Goal: Information Seeking & Learning: Learn about a topic

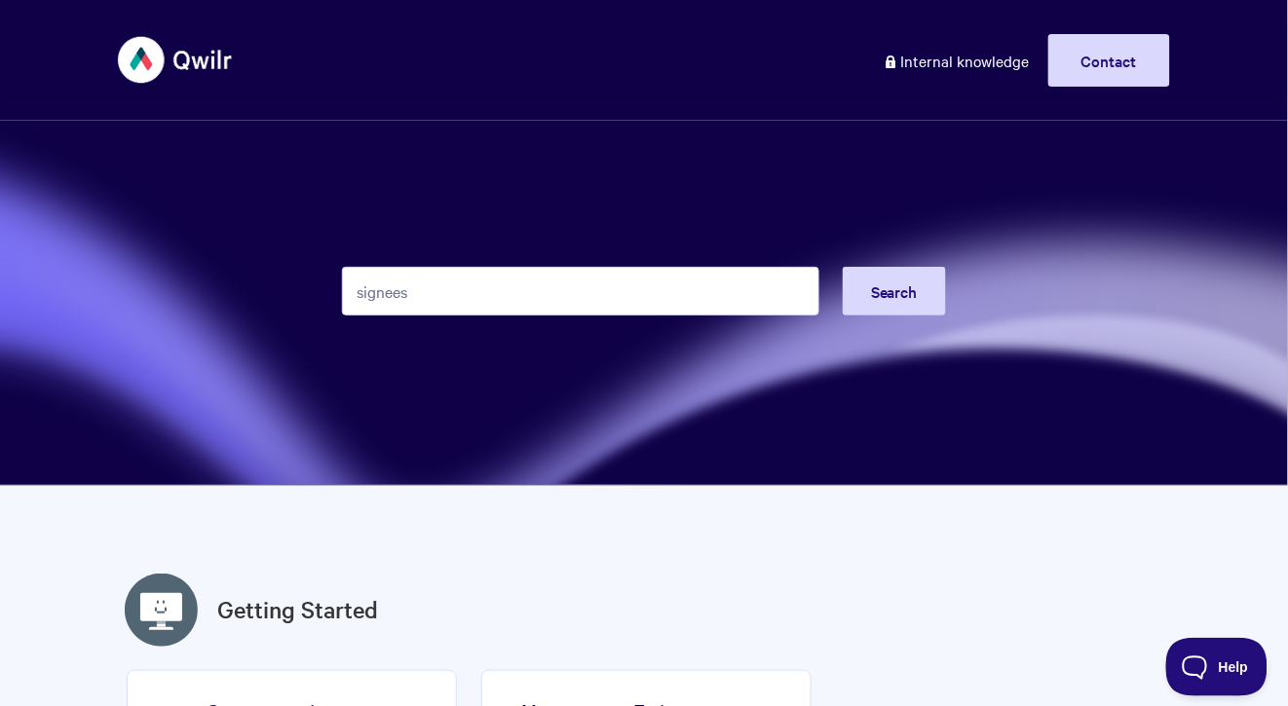
type input "signees"
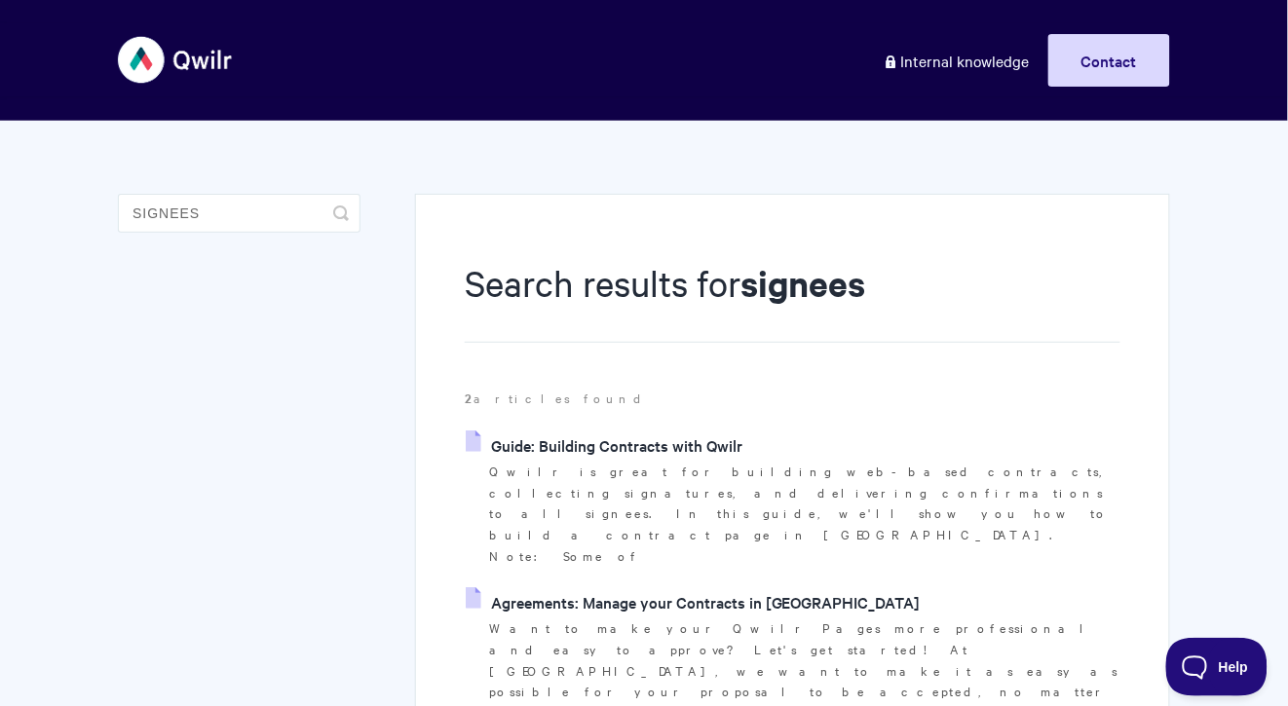
click at [559, 448] on link "Guide: Building Contracts with Qwilr" at bounding box center [604, 445] width 277 height 29
click at [591, 587] on link "Agreements: Manage your Contracts in Qwilr" at bounding box center [693, 601] width 455 height 29
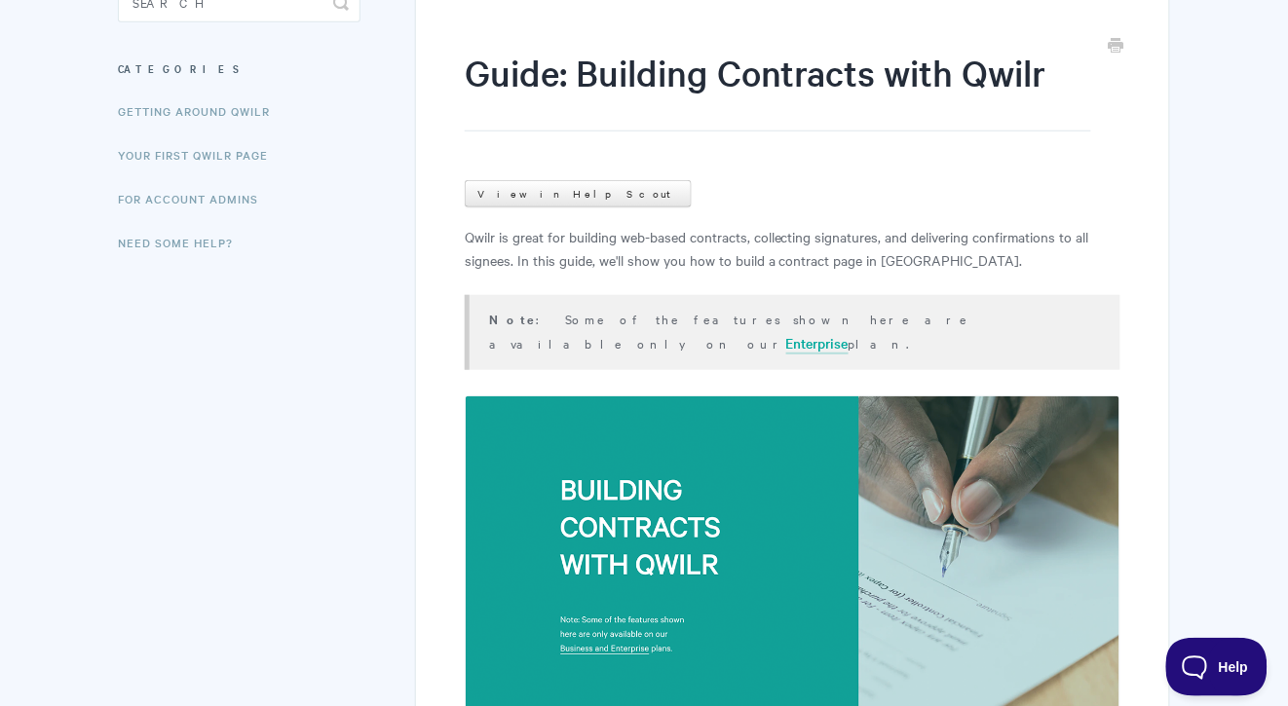
scroll to position [526, 0]
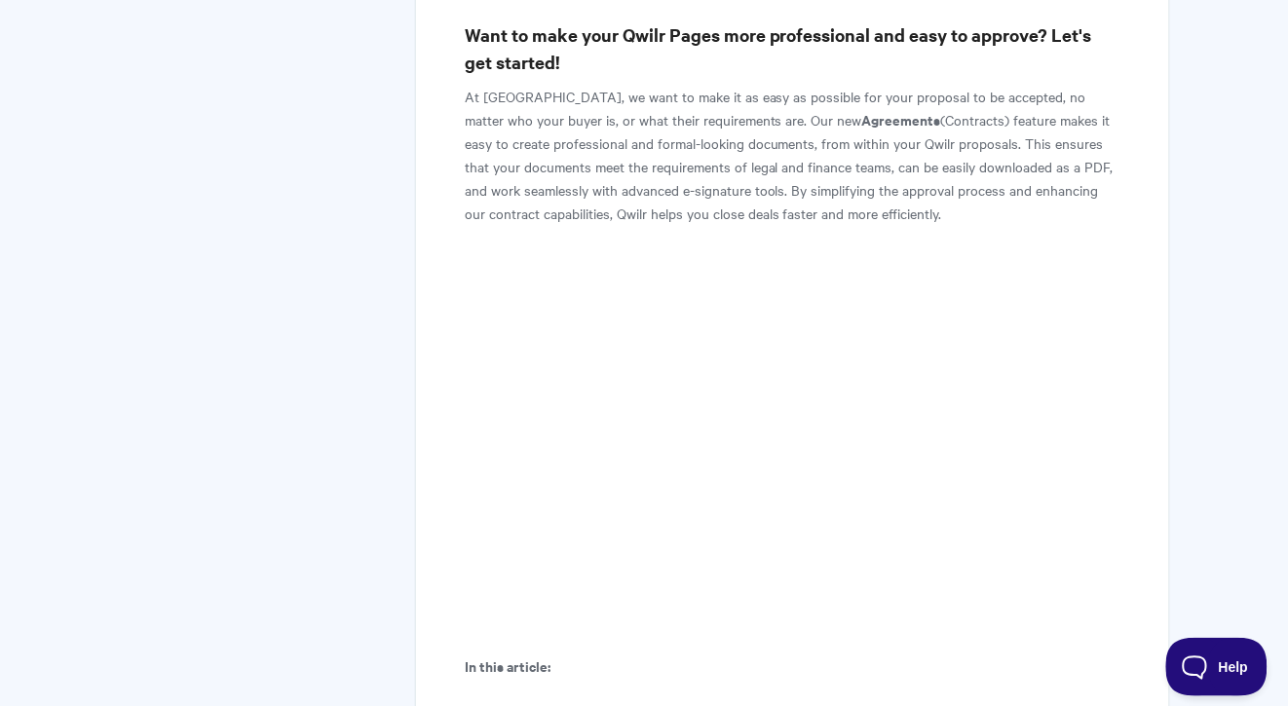
scroll to position [169, 0]
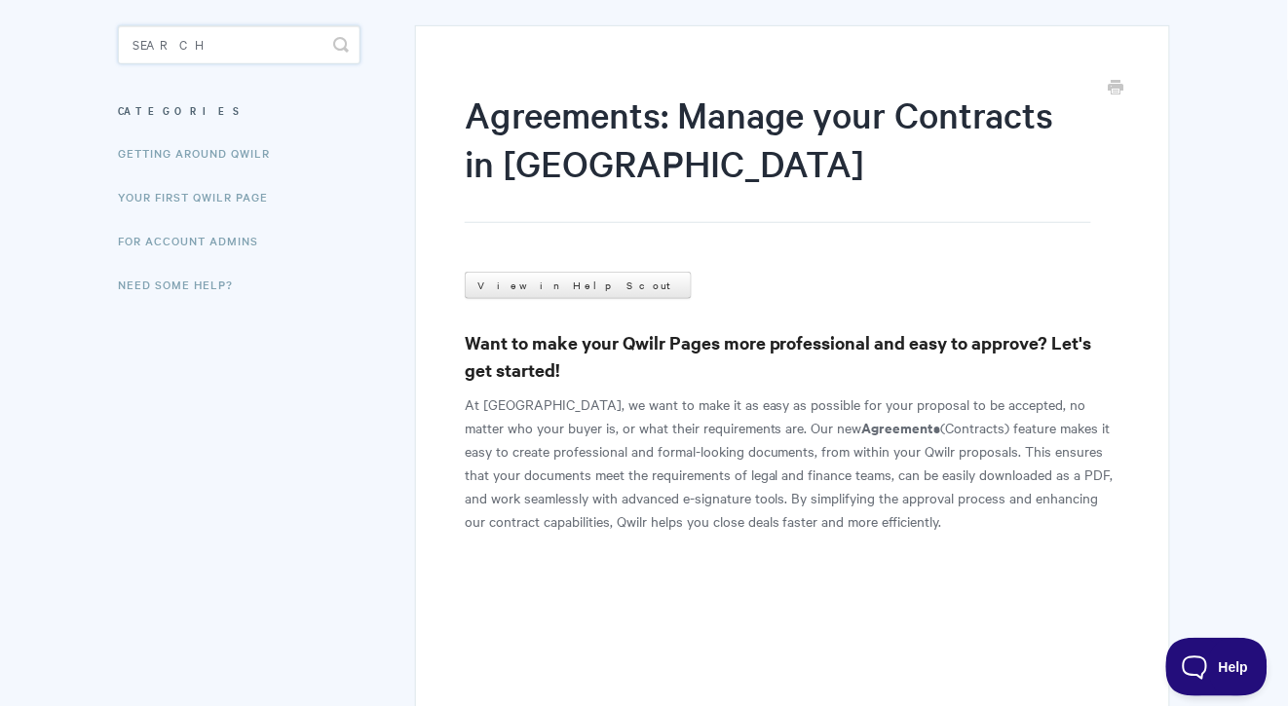
click at [233, 56] on input "Search" at bounding box center [239, 44] width 243 height 39
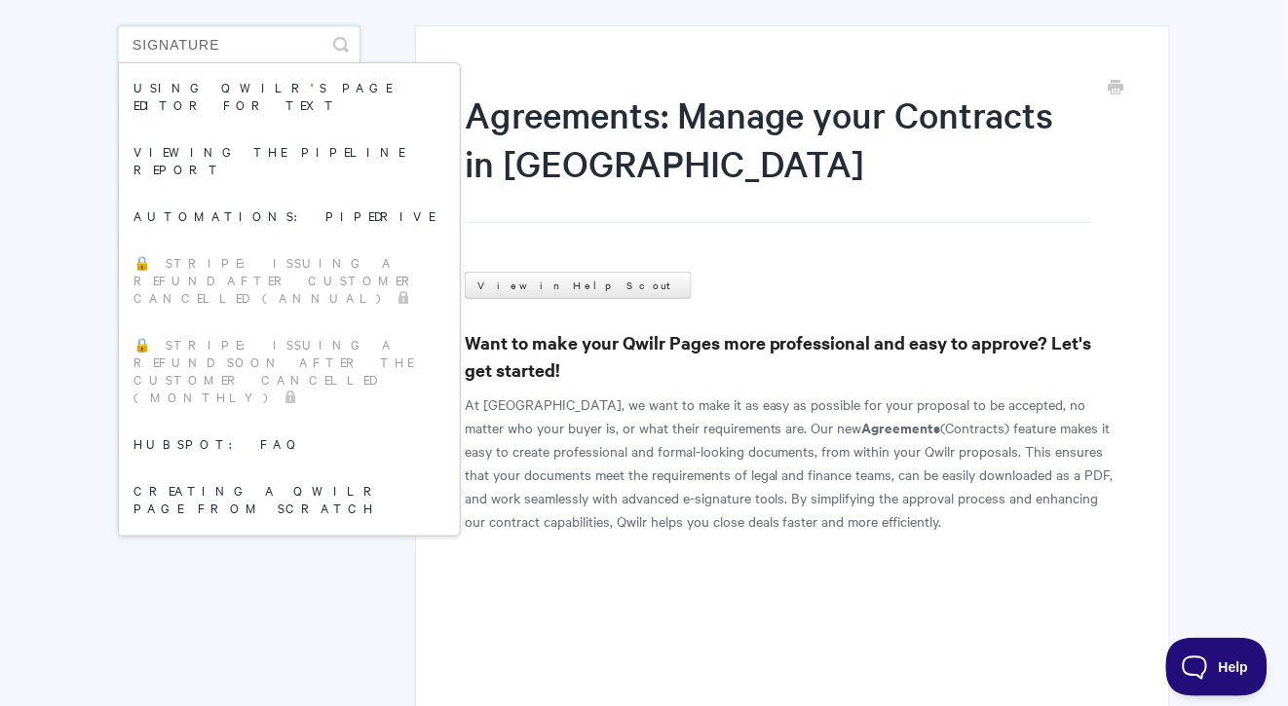
type input "signature"
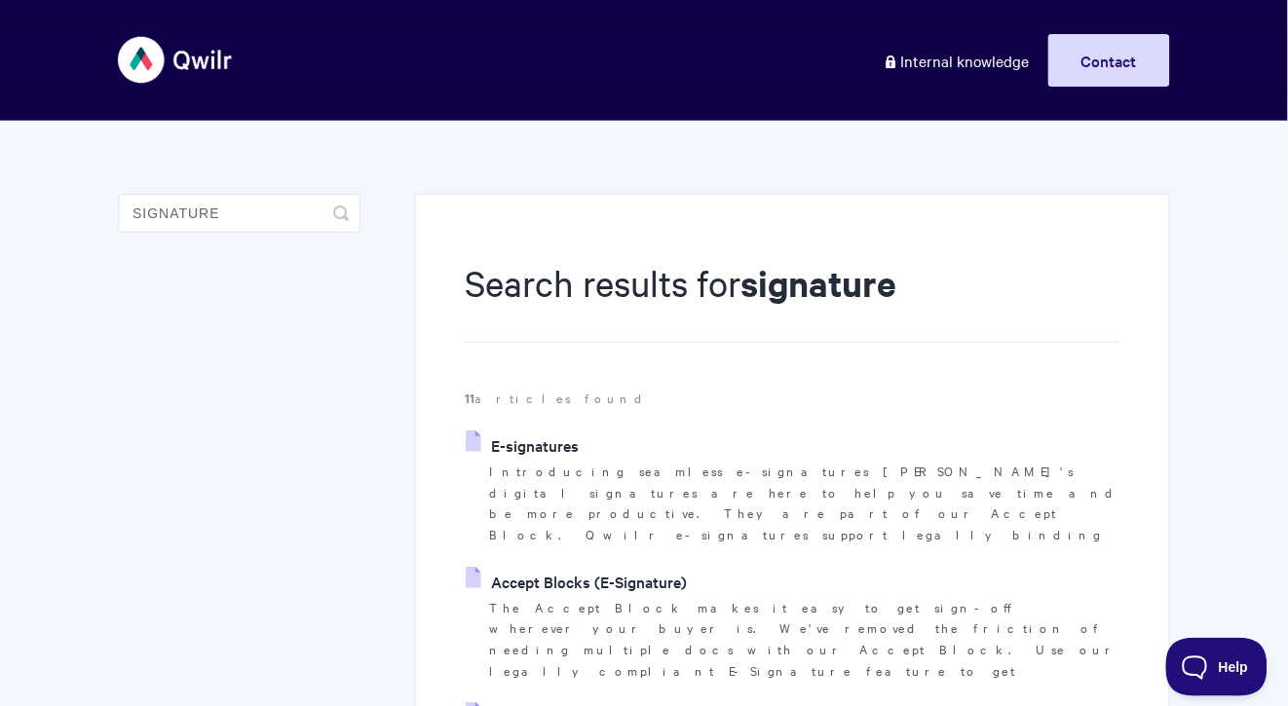
click at [540, 431] on link "E-signatures" at bounding box center [522, 445] width 113 height 29
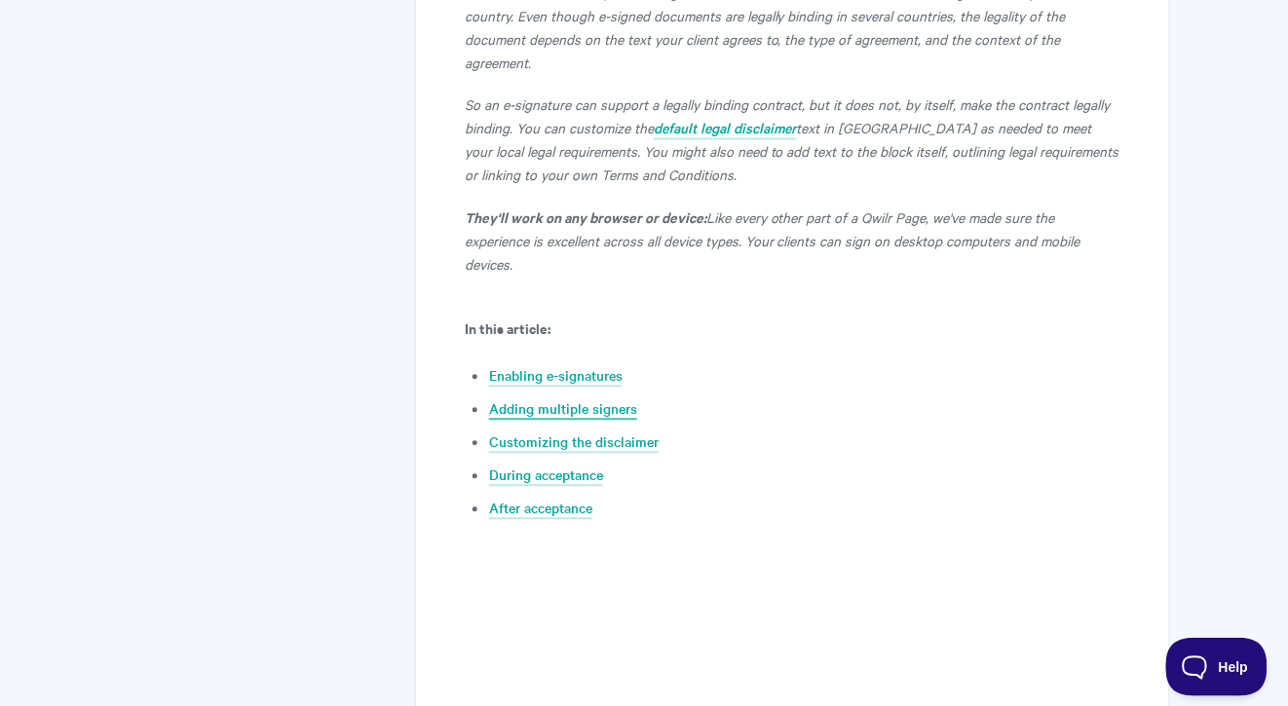
click at [562, 399] on link "Adding multiple signers" at bounding box center [563, 409] width 148 height 21
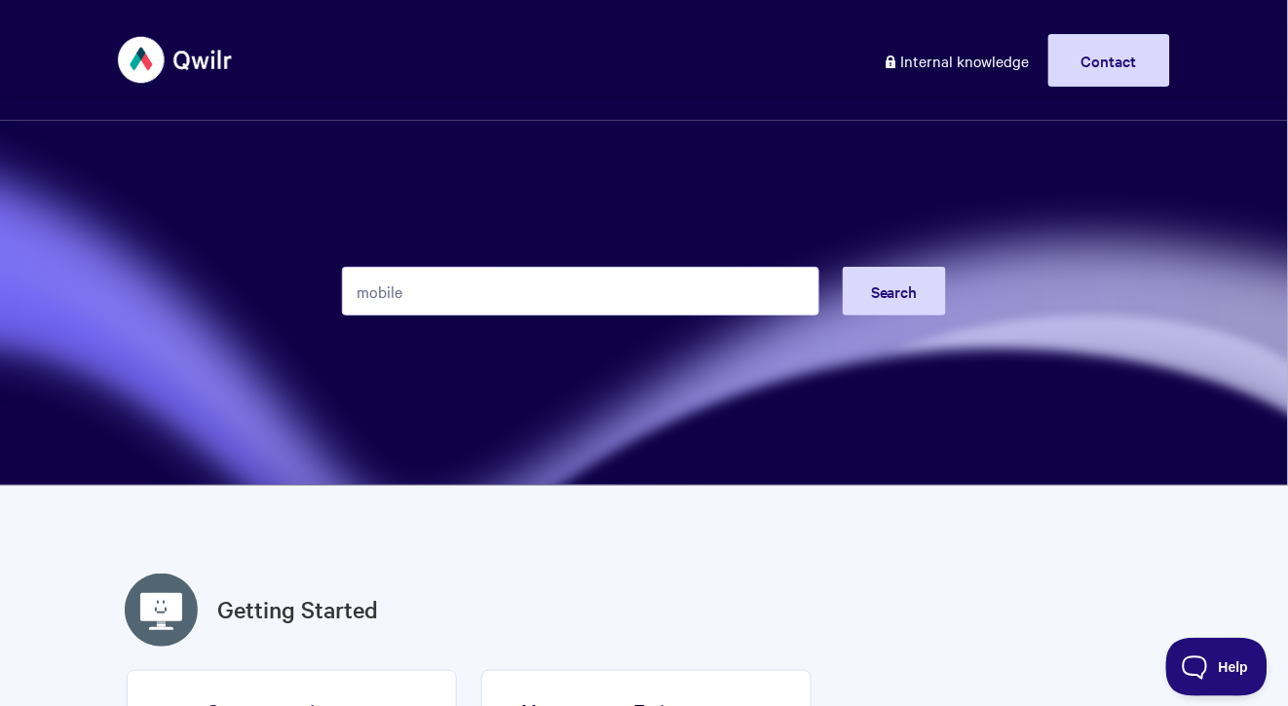
type input "mobile"
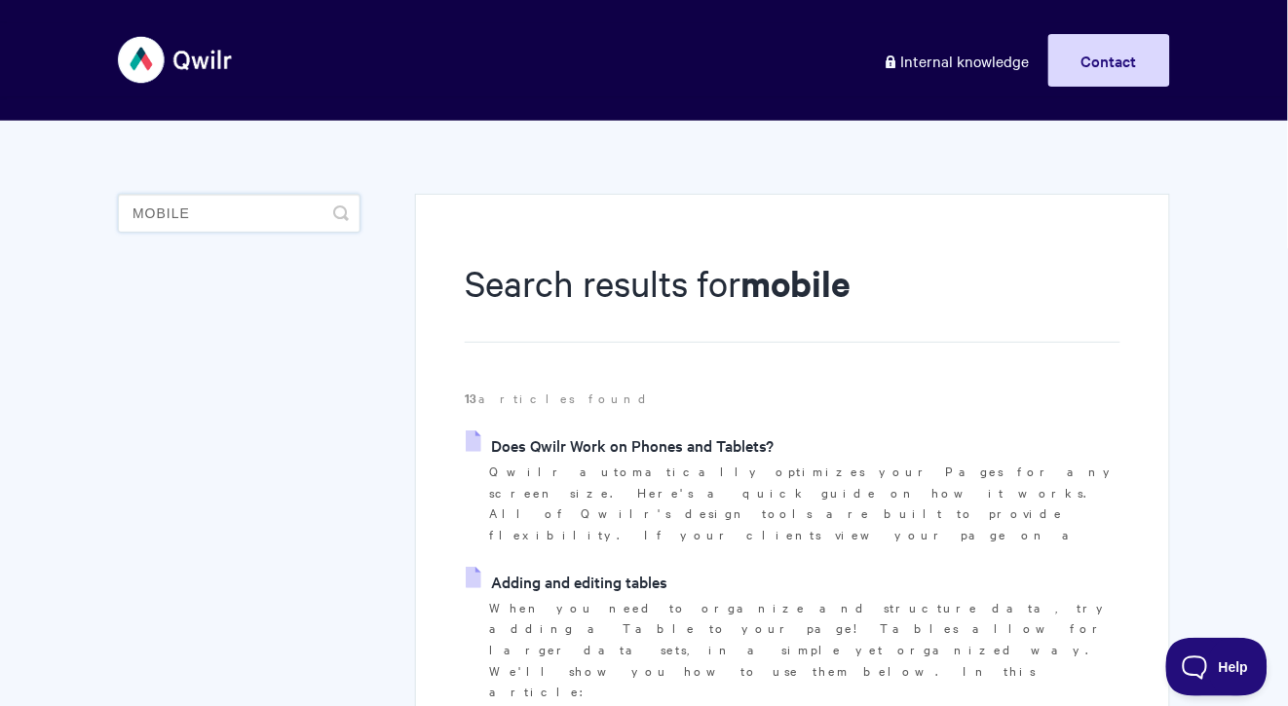
click at [206, 223] on input "mobile" at bounding box center [239, 213] width 243 height 39
click at [689, 451] on link "Does Qwilr Work on Phones and Tablets?" at bounding box center [620, 445] width 308 height 29
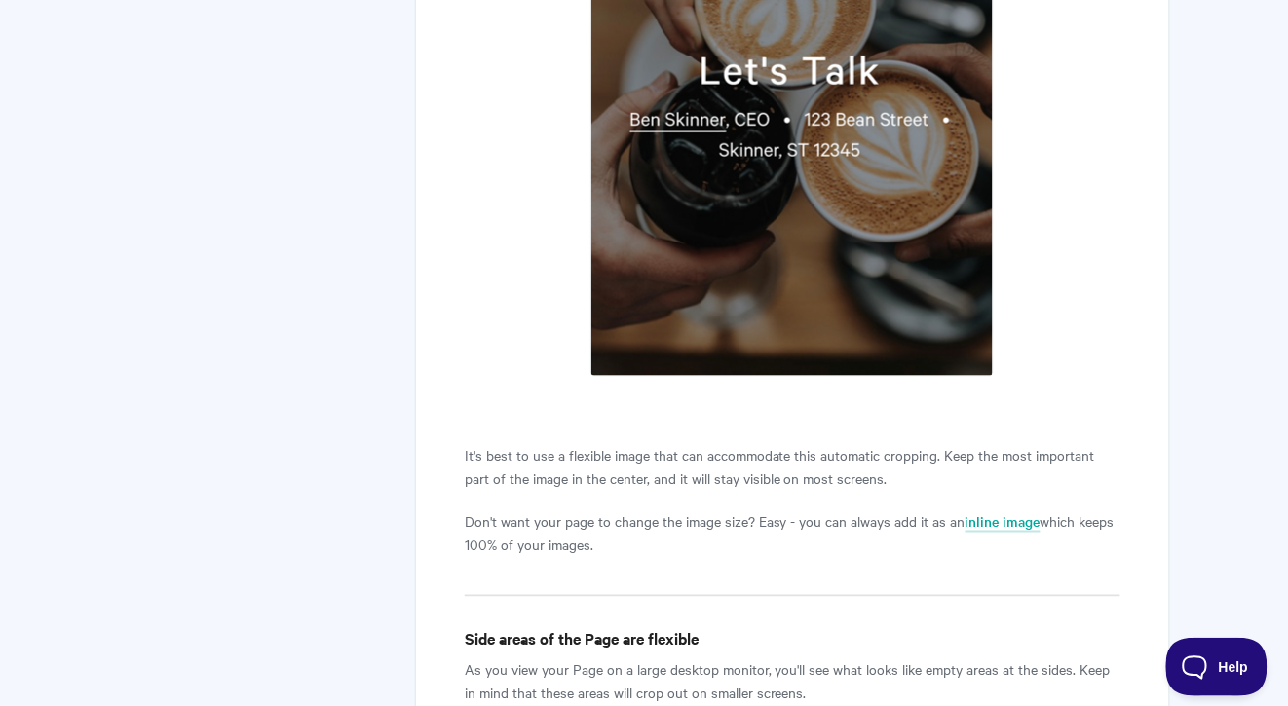
scroll to position [1875, 0]
